Goal: Navigation & Orientation: Find specific page/section

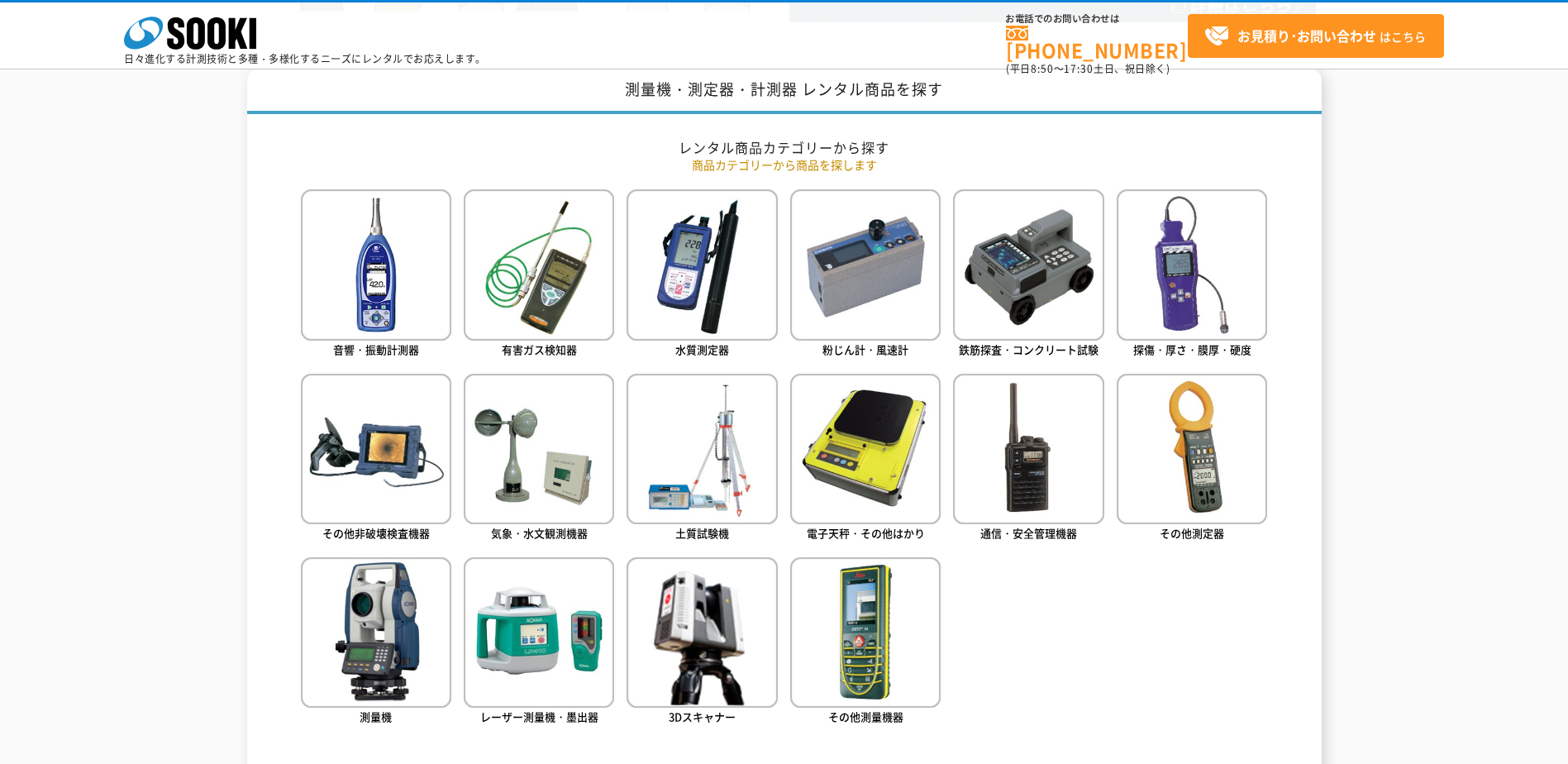
scroll to position [744, 0]
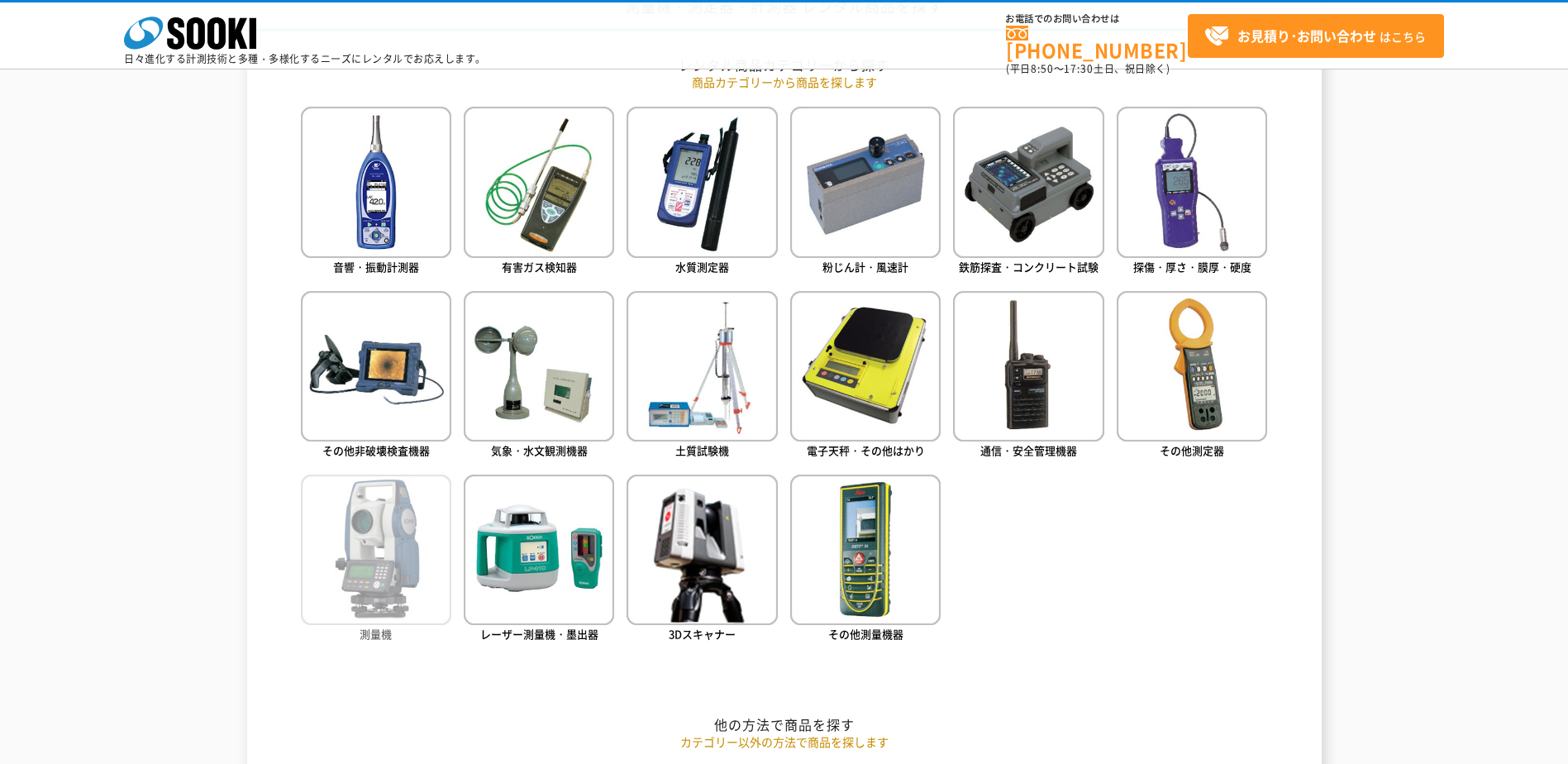
click at [369, 567] on img at bounding box center [376, 550] width 150 height 150
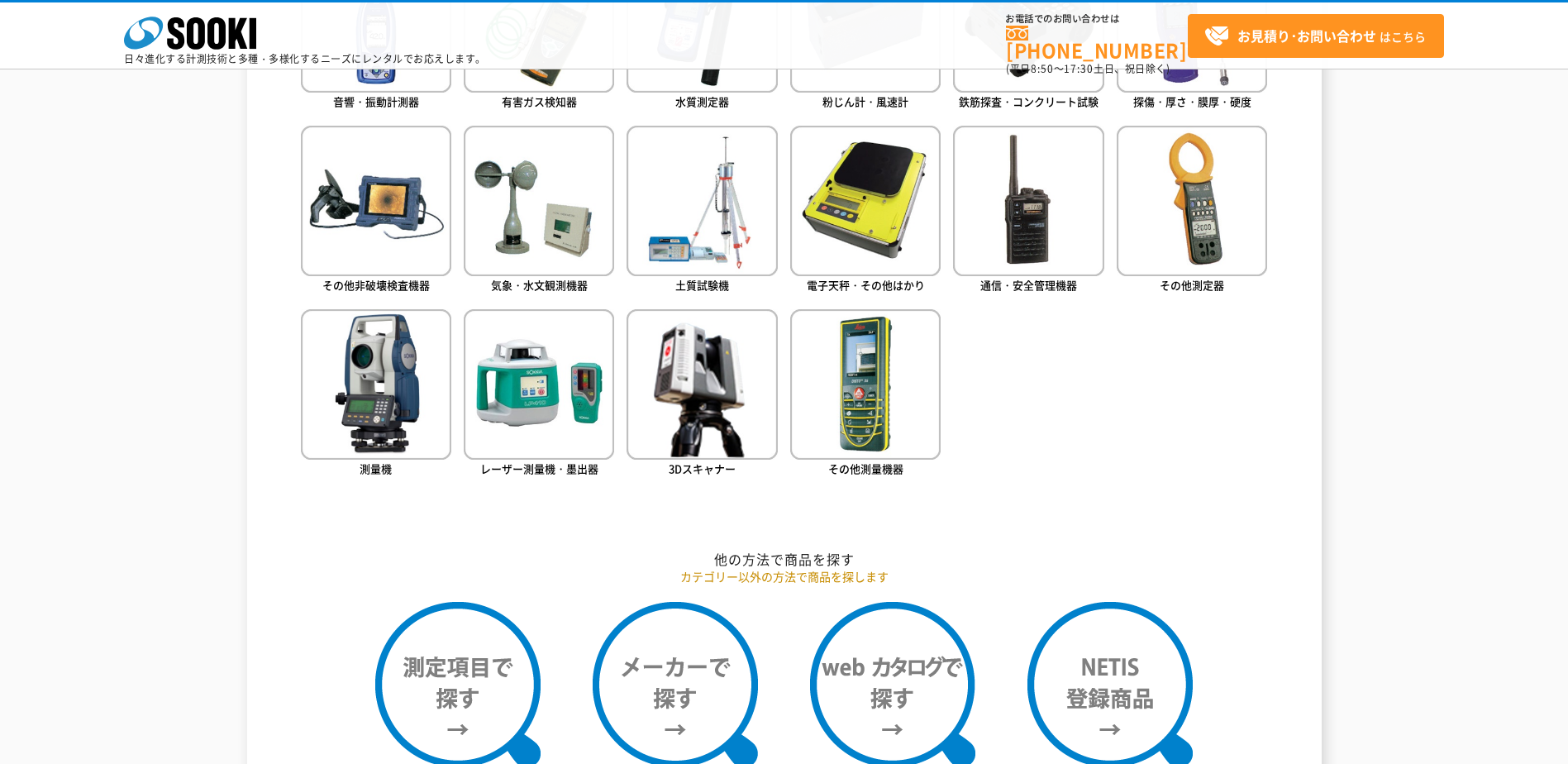
scroll to position [992, 0]
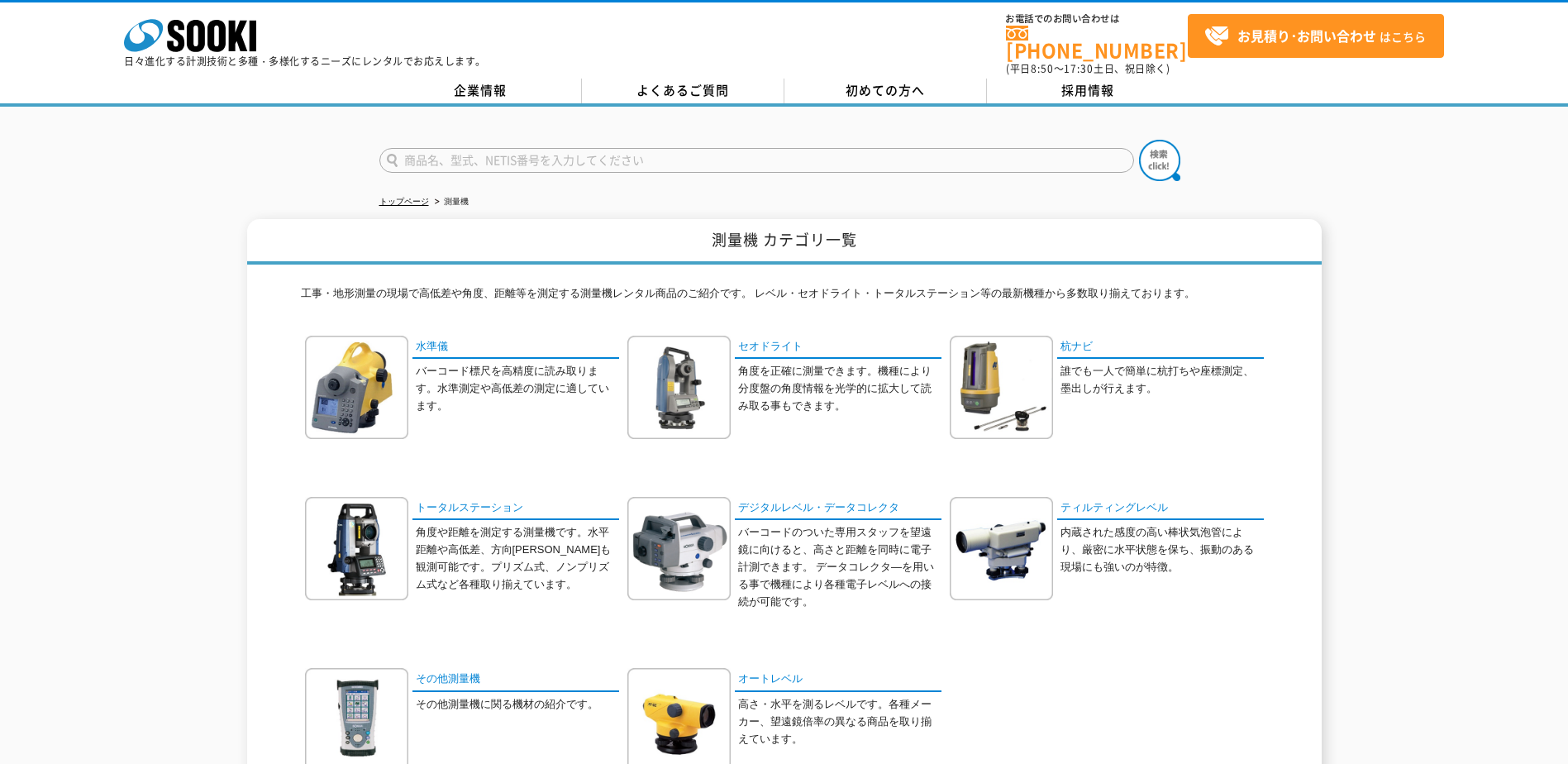
scroll to position [83, 0]
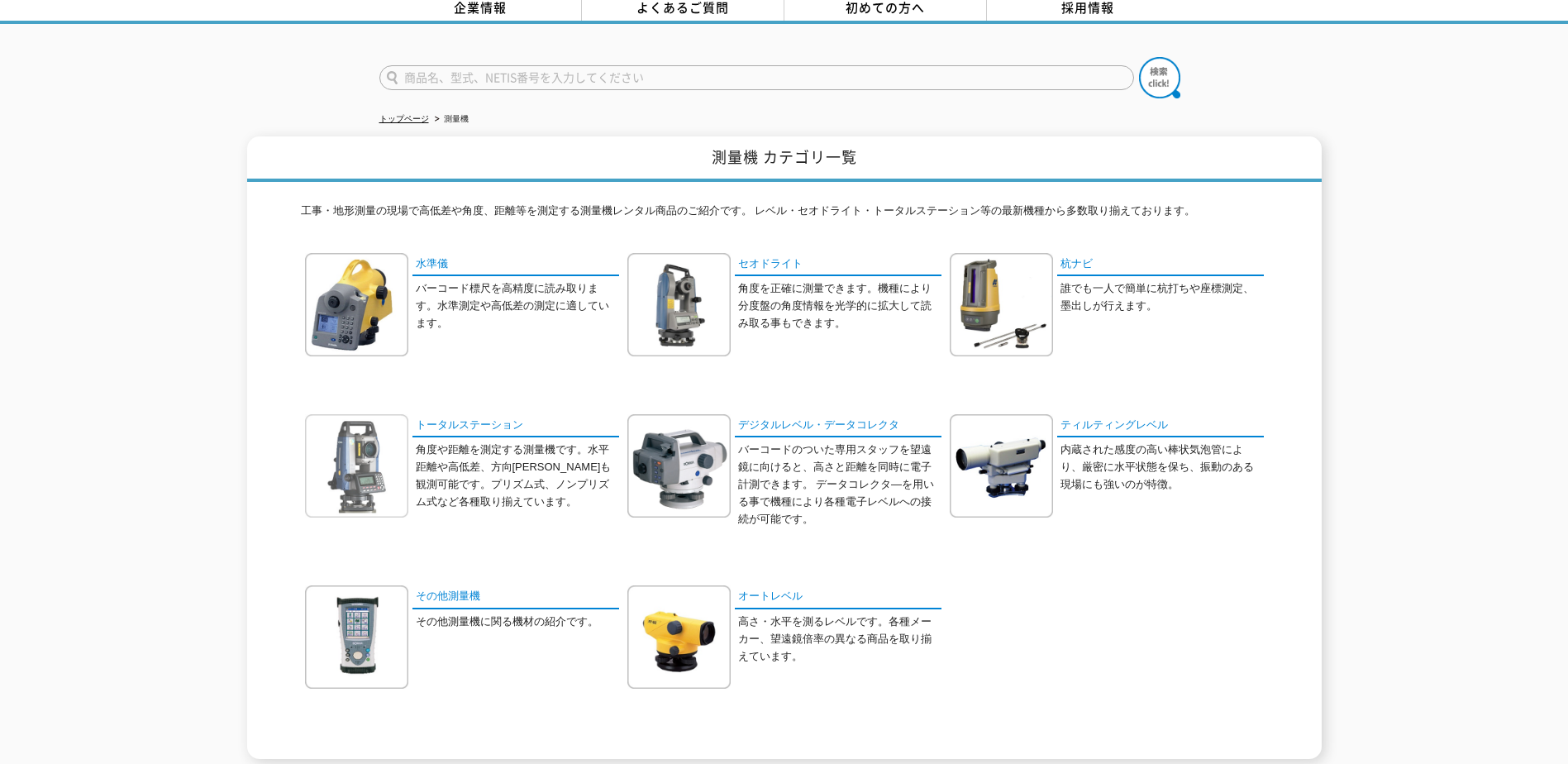
click at [348, 451] on img at bounding box center [357, 466] width 104 height 104
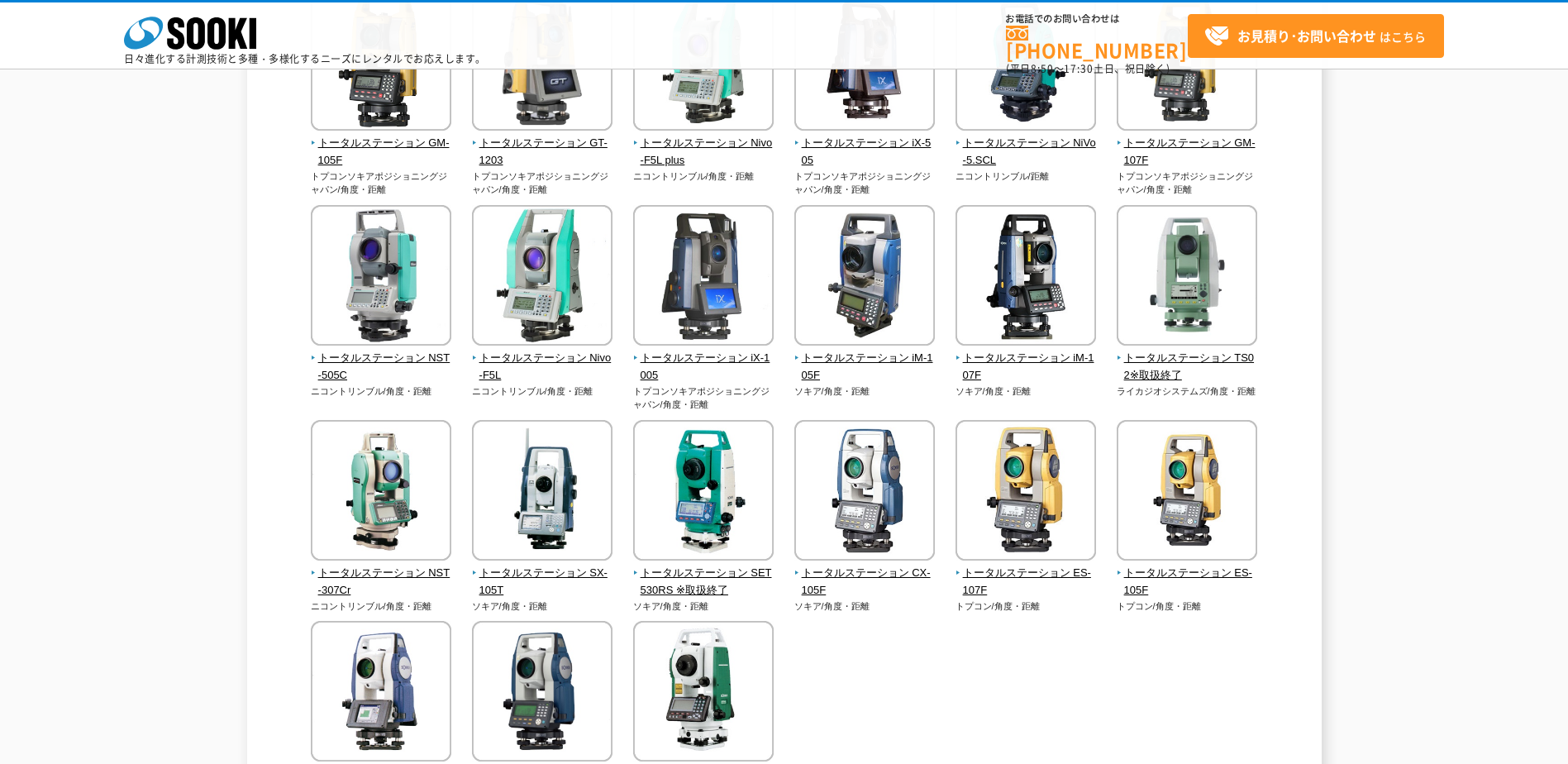
scroll to position [186, 0]
